Goal: Task Accomplishment & Management: Manage account settings

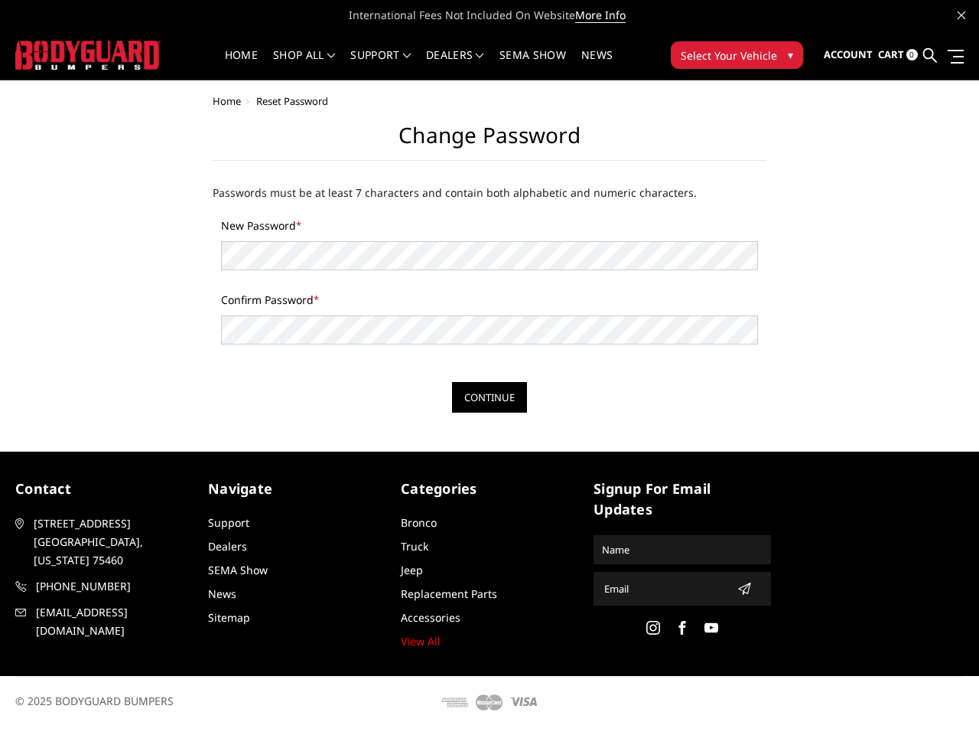
click at [490, 364] on div "New Password * Confirm Password *" at bounding box center [489, 291] width 553 height 148
click at [419, 55] on li "Support FAQ Install Instructions Shipping Warranty Terms & Conditions Cancellat…" at bounding box center [381, 65] width 76 height 30
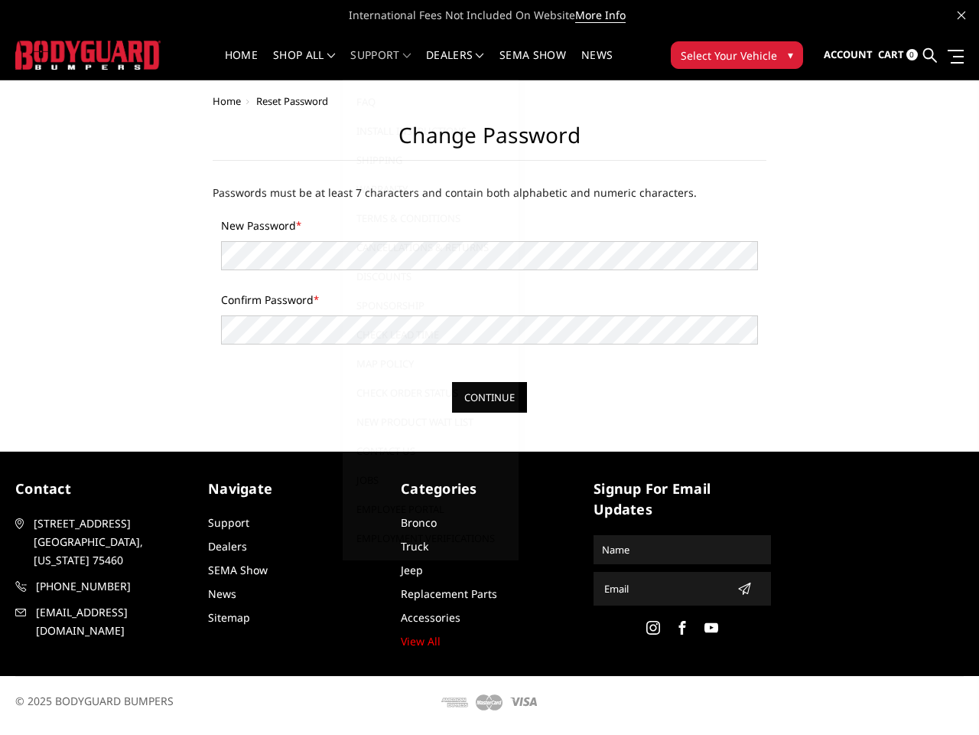
click at [419, 64] on li "Support FAQ Install Instructions Shipping Warranty Terms & Conditions Cancellat…" at bounding box center [381, 65] width 76 height 30
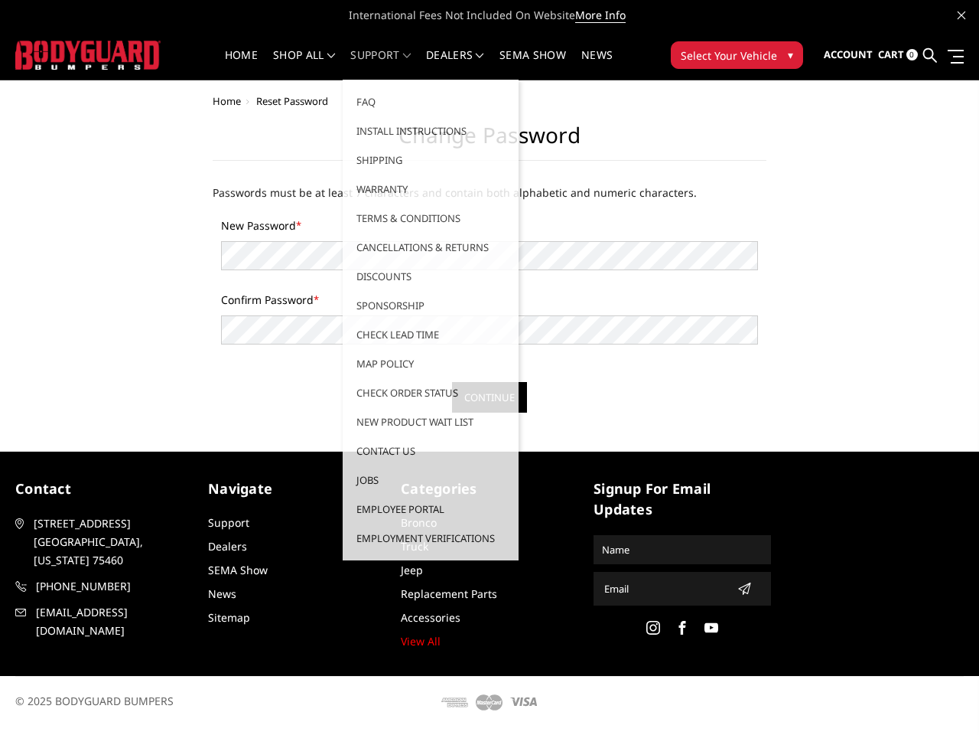
click at [737, 55] on span "Select Your Vehicle" at bounding box center [729, 55] width 96 height 16
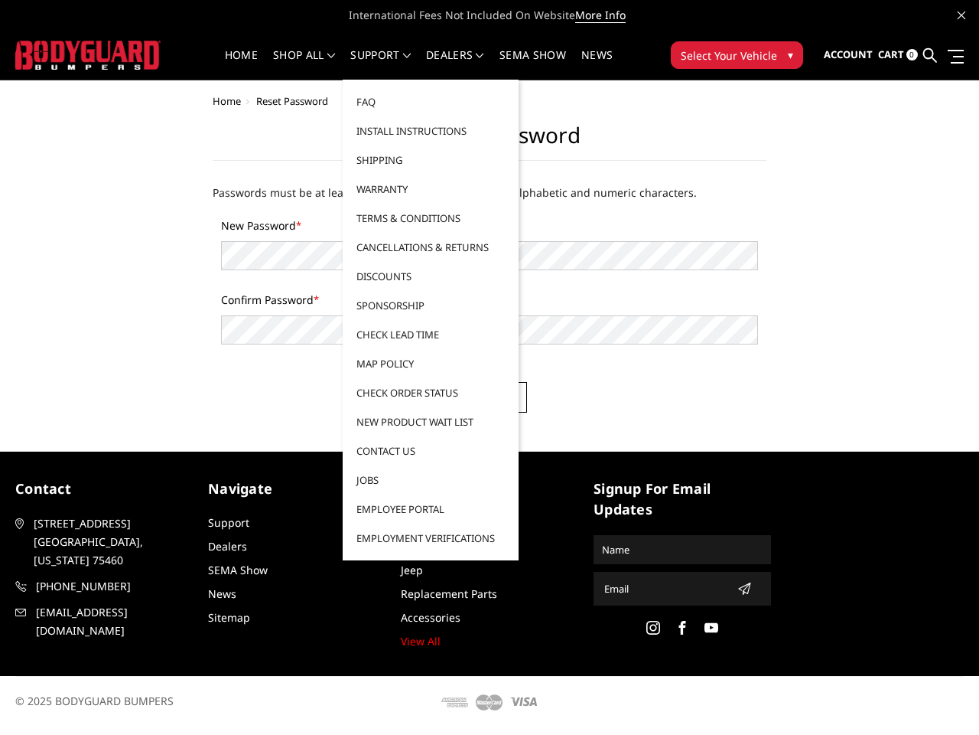
click at [490, 397] on input "Continue" at bounding box center [489, 397] width 75 height 31
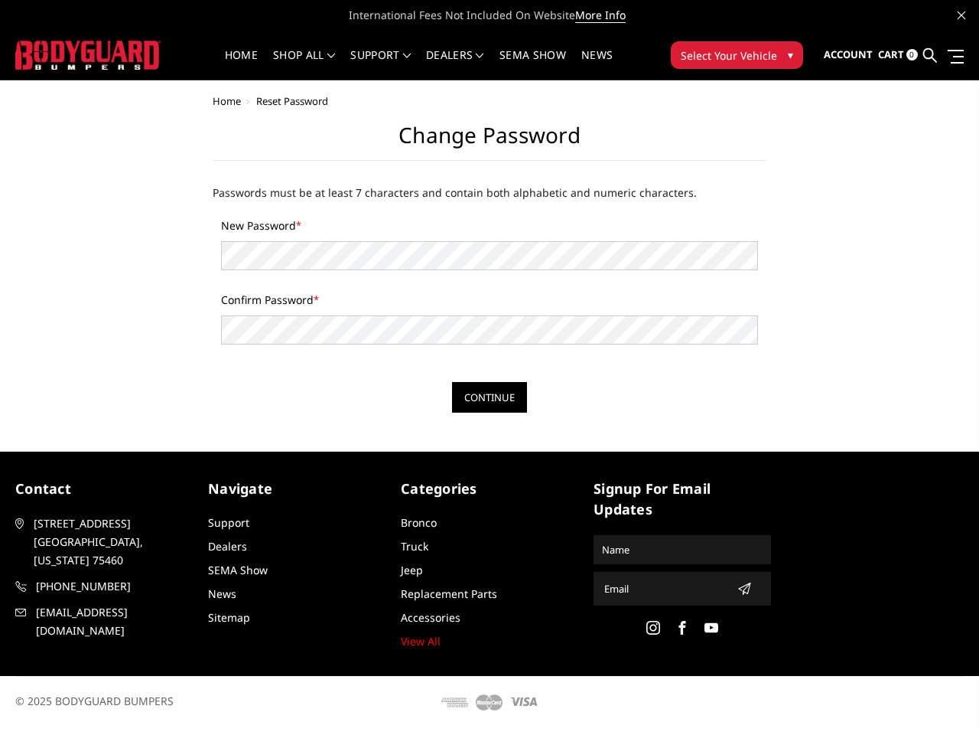
click at [740, 588] on icon "submit" at bounding box center [744, 588] width 12 height 12
